Goal: Navigation & Orientation: Find specific page/section

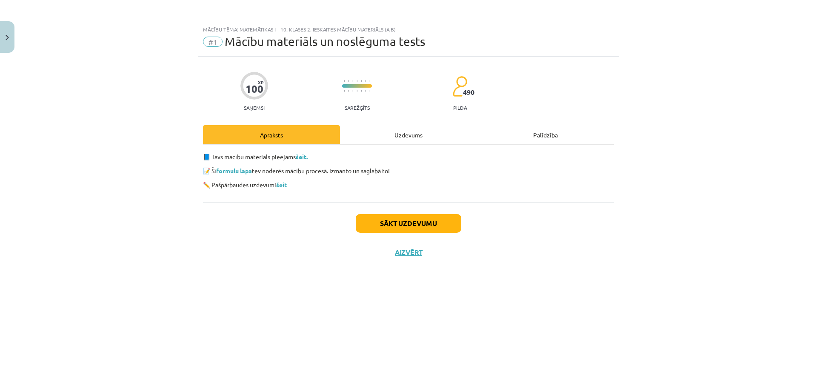
click at [18, 42] on div "Mācību tēma: Matemātikas i - 10. klases 2. ieskaites mācību materiāls (a,b) #1 …" at bounding box center [408, 195] width 817 height 391
click at [8, 42] on button "Close" at bounding box center [7, 36] width 14 height 31
click at [36, 32] on div "Mācību tēma: Matemātikas i - 10. klases 2. ieskaites mācību materiāls (a,b) #1 …" at bounding box center [408, 195] width 817 height 391
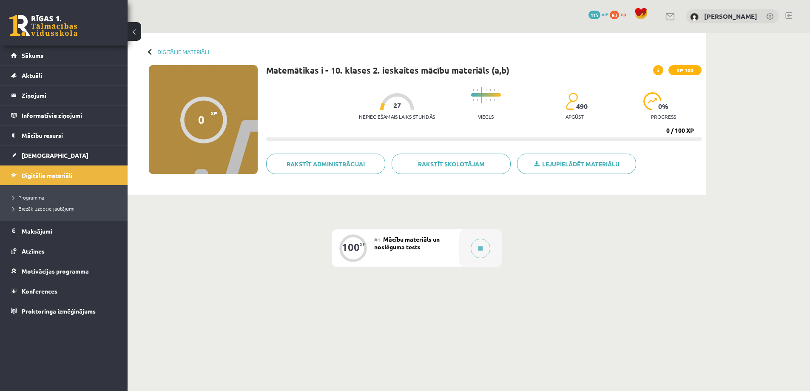
click at [26, 26] on link at bounding box center [43, 25] width 68 height 21
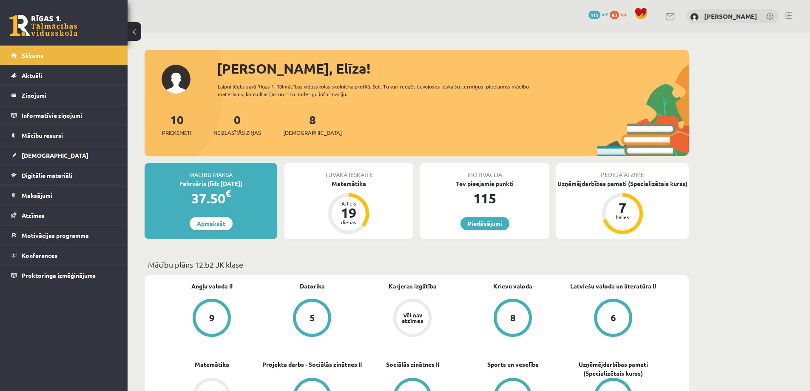
click at [48, 25] on link at bounding box center [43, 25] width 68 height 21
